Goal: Check status: Check status

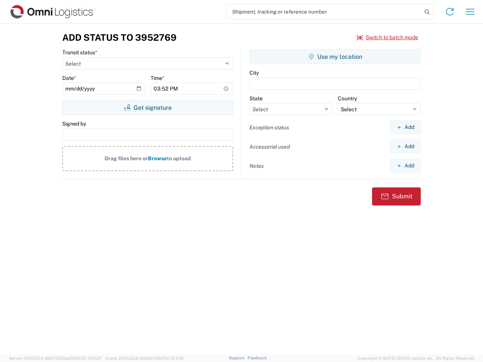
click at [324, 12] on input "search" at bounding box center [323, 12] width 195 height 14
click at [427, 12] on icon at bounding box center [427, 12] width 11 height 11
click at [450, 12] on icon at bounding box center [450, 12] width 12 height 12
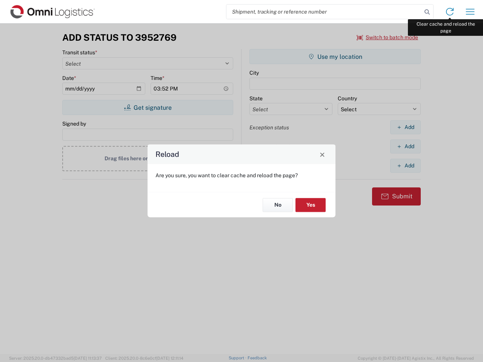
click at [470, 12] on div "Reload Are you sure, you want to clear cache and reload the page? No Yes" at bounding box center [241, 181] width 483 height 362
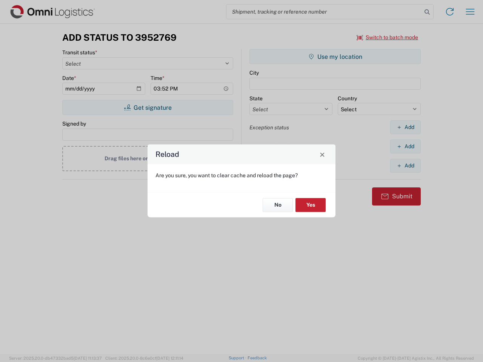
click at [388, 37] on div "Reload Are you sure, you want to clear cache and reload the page? No Yes" at bounding box center [241, 181] width 483 height 362
click at [148, 108] on div "Reload Are you sure, you want to clear cache and reload the page? No Yes" at bounding box center [241, 181] width 483 height 362
click at [335, 57] on div "Reload Are you sure, you want to clear cache and reload the page? No Yes" at bounding box center [241, 181] width 483 height 362
click at [405, 127] on div "Reload Are you sure, you want to clear cache and reload the page? No Yes" at bounding box center [241, 181] width 483 height 362
click at [405, 146] on div "Reload Are you sure, you want to clear cache and reload the page? No Yes" at bounding box center [241, 181] width 483 height 362
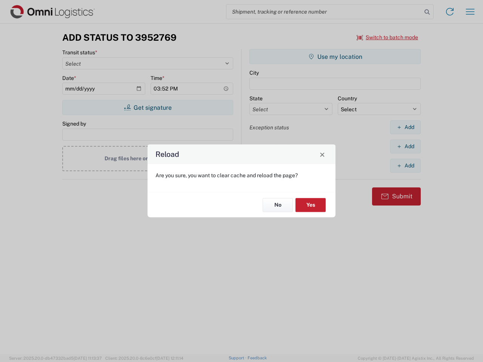
click at [405, 166] on div "Reload Are you sure, you want to clear cache and reload the page? No Yes" at bounding box center [241, 181] width 483 height 362
